Goal: Navigation & Orientation: Find specific page/section

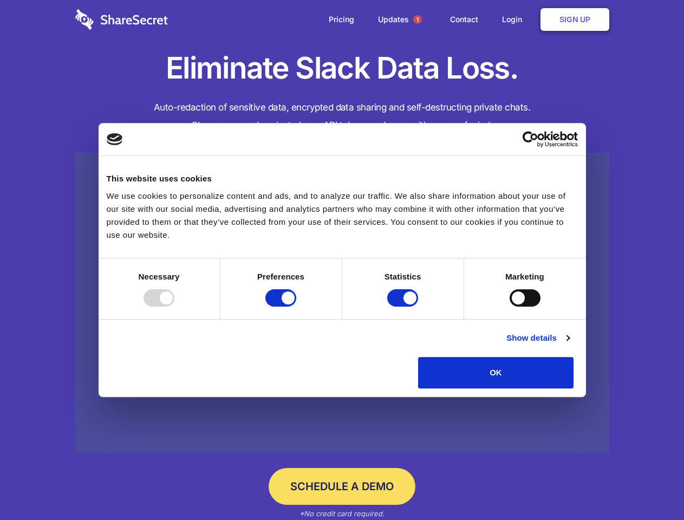
click at [174, 306] on div at bounding box center [158, 297] width 31 height 17
click at [296, 306] on input "Preferences" at bounding box center [280, 297] width 31 height 17
checkbox input "false"
click at [404, 306] on input "Statistics" at bounding box center [402, 297] width 31 height 17
checkbox input "false"
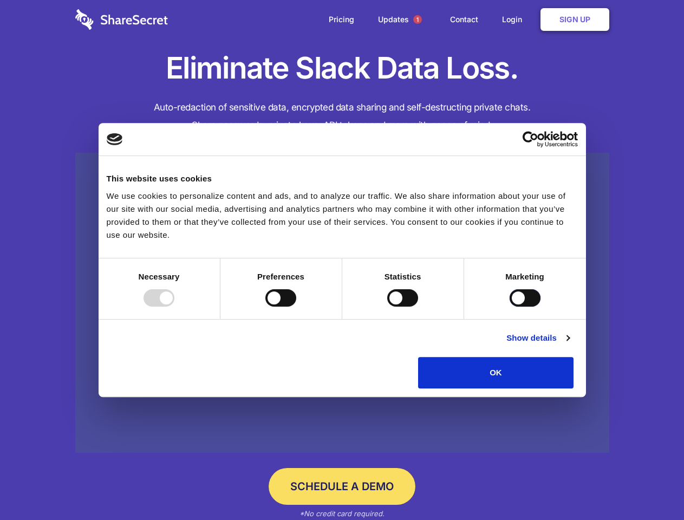
click at [509, 306] on input "Marketing" at bounding box center [524, 297] width 31 height 17
checkbox input "true"
click at [569, 344] on link "Show details" at bounding box center [537, 337] width 63 height 13
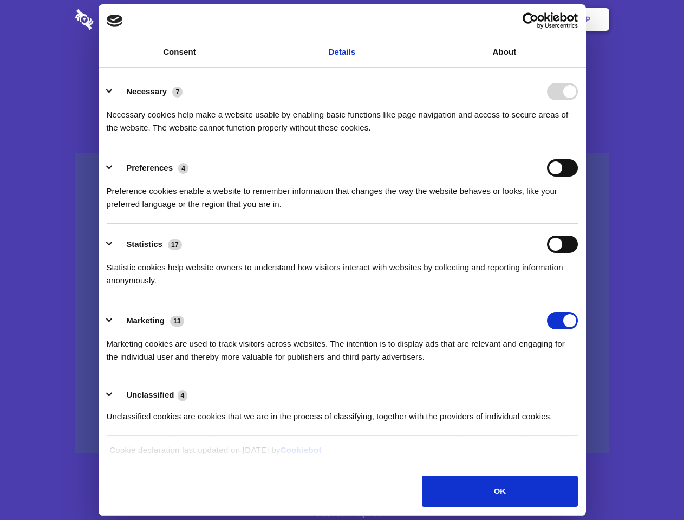
click at [577, 287] on div "Statistic cookies help website owners to understand how visitors interact with …" at bounding box center [342, 270] width 471 height 34
click at [417, 19] on span "1" at bounding box center [417, 19] width 9 height 9
